Goal: Navigation & Orientation: Go to known website

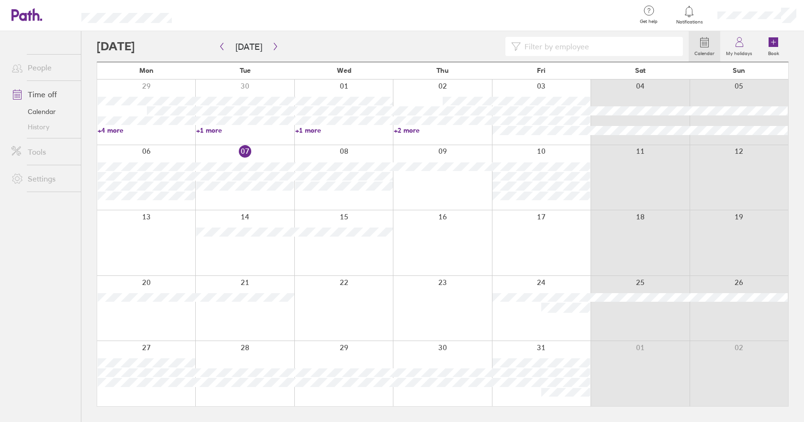
click at [621, 45] on input at bounding box center [599, 46] width 157 height 18
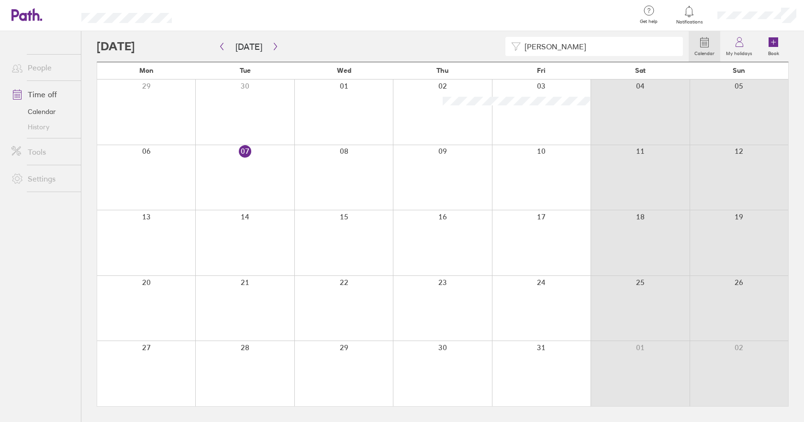
type input "julian alexander"
click at [33, 127] on link "History" at bounding box center [42, 126] width 77 height 15
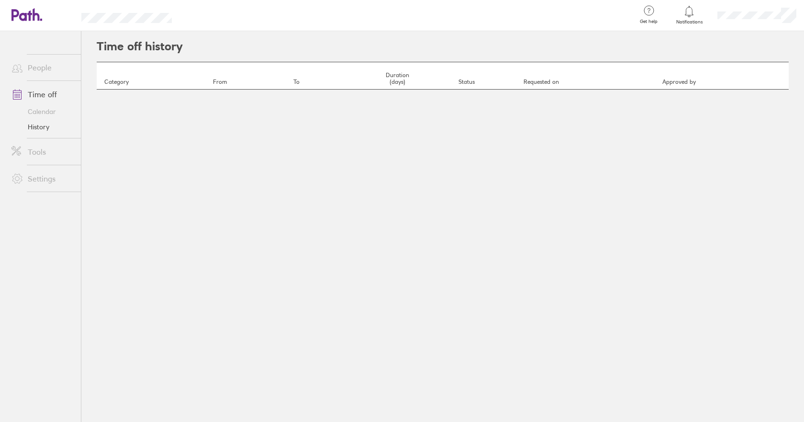
click at [37, 150] on link "Tools" at bounding box center [42, 151] width 77 height 19
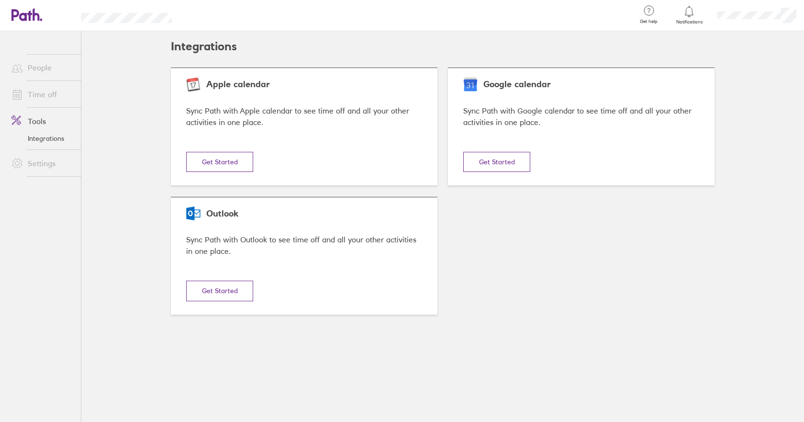
click at [44, 92] on link "Time off" at bounding box center [42, 94] width 77 height 19
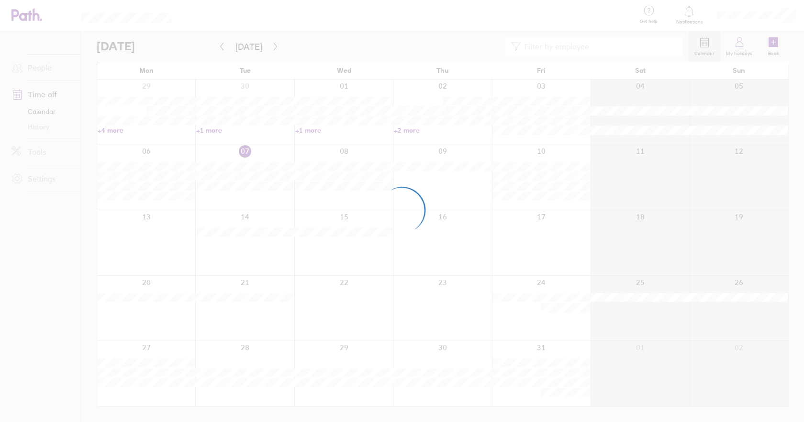
click at [42, 68] on div at bounding box center [402, 211] width 804 height 422
click at [34, 66] on div at bounding box center [402, 211] width 804 height 422
click at [34, 68] on div at bounding box center [402, 211] width 804 height 422
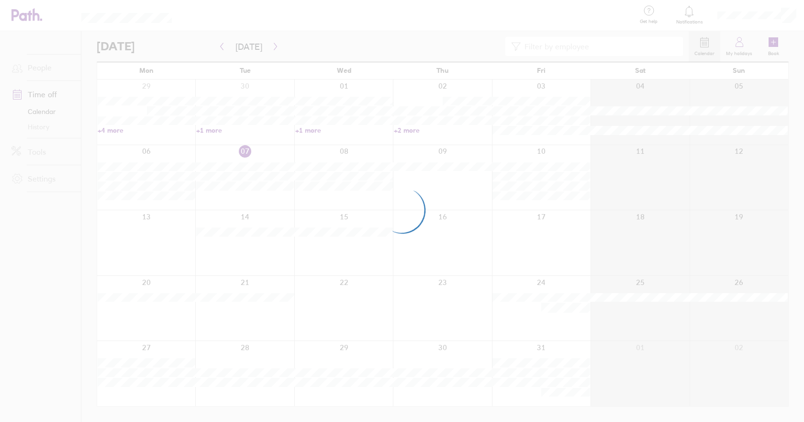
click at [28, 70] on div at bounding box center [402, 211] width 804 height 422
click at [32, 68] on div at bounding box center [402, 211] width 804 height 422
click at [37, 69] on div at bounding box center [402, 211] width 804 height 422
drag, startPoint x: 501, startPoint y: 30, endPoint x: 441, endPoint y: 34, distance: 59.5
click at [499, 30] on div at bounding box center [402, 211] width 804 height 422
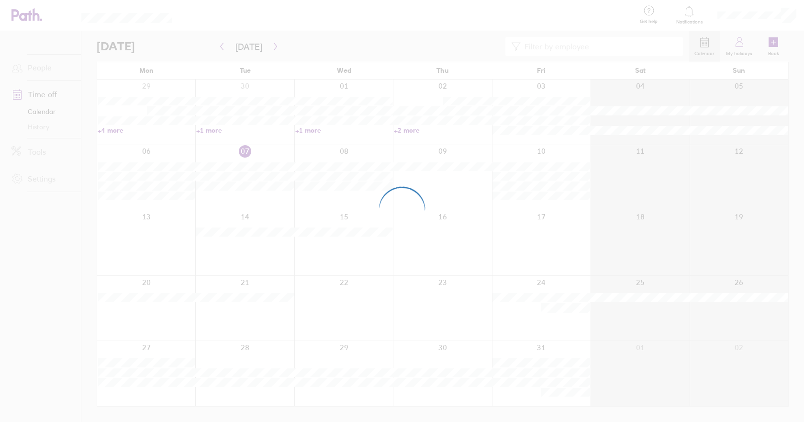
click at [314, 256] on div at bounding box center [402, 211] width 804 height 422
click at [705, 276] on div at bounding box center [402, 211] width 804 height 422
click at [494, 211] on div at bounding box center [402, 211] width 804 height 422
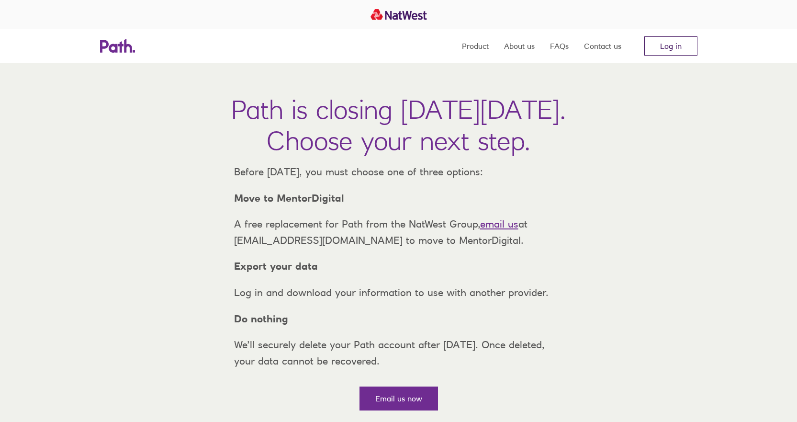
click at [665, 45] on link "Log in" at bounding box center [670, 45] width 53 height 19
click at [682, 44] on link "Log in" at bounding box center [670, 45] width 53 height 19
click at [677, 47] on link "Log in" at bounding box center [670, 45] width 53 height 19
click at [667, 45] on link "Log in" at bounding box center [670, 45] width 53 height 19
click at [676, 41] on link "Log in" at bounding box center [670, 45] width 53 height 19
